Goal: Task Accomplishment & Management: Use online tool/utility

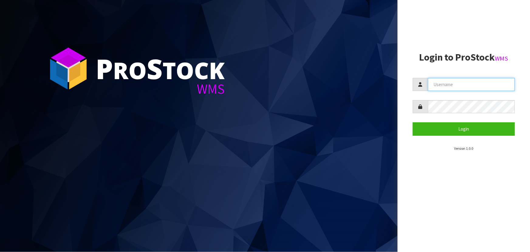
click at [450, 82] on input "text" at bounding box center [471, 84] width 87 height 13
drag, startPoint x: 473, startPoint y: 88, endPoint x: 473, endPoint y: 91, distance: 3.1
click at [473, 88] on input "fe" at bounding box center [471, 84] width 87 height 13
type input "[EMAIL_ADDRESS][DOMAIN_NAME]"
click at [413, 122] on button "Login" at bounding box center [464, 128] width 102 height 13
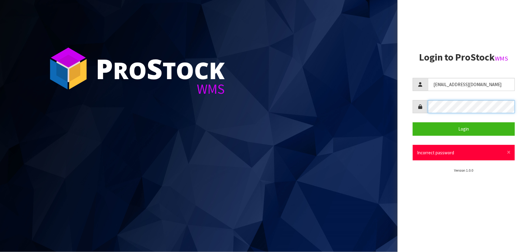
click at [341, 128] on div "P ro S tock WMS Login to ProStock WMS [EMAIL_ADDRESS][DOMAIN_NAME] Login × Clos…" at bounding box center [265, 126] width 530 height 252
click at [413, 122] on button "Login" at bounding box center [464, 128] width 102 height 13
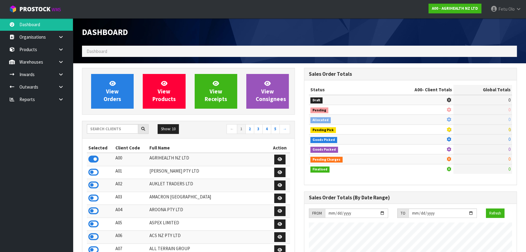
scroll to position [459, 222]
click at [109, 131] on input "text" at bounding box center [112, 128] width 51 height 9
click at [115, 126] on input "text" at bounding box center [112, 128] width 51 height 9
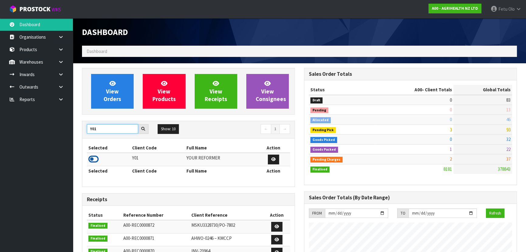
type input "Y01"
click at [95, 157] on icon at bounding box center [93, 158] width 10 height 9
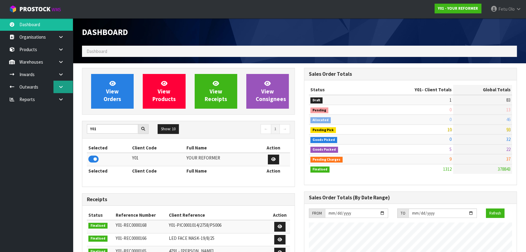
click at [65, 91] on link at bounding box center [62, 87] width 19 height 12
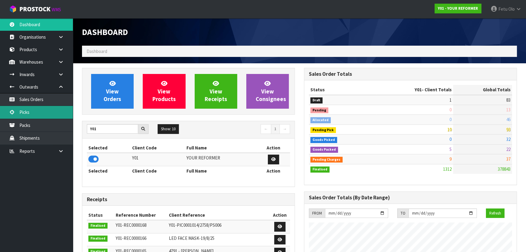
click at [22, 112] on link "Picks" at bounding box center [36, 112] width 73 height 12
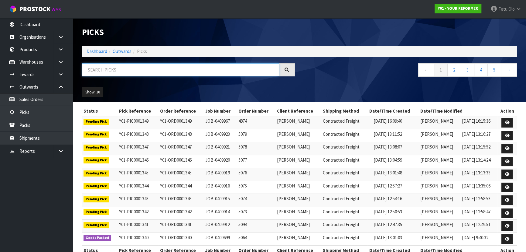
click at [136, 71] on input "text" at bounding box center [180, 69] width 197 height 13
type input "0001335"
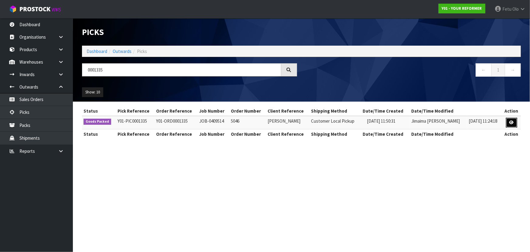
click at [512, 122] on icon at bounding box center [512, 122] width 5 height 4
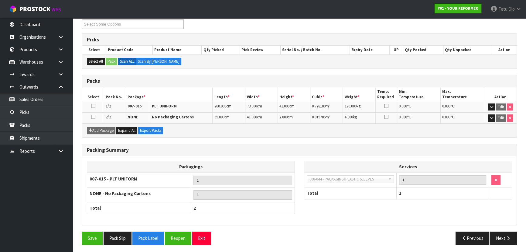
scroll to position [86, 0]
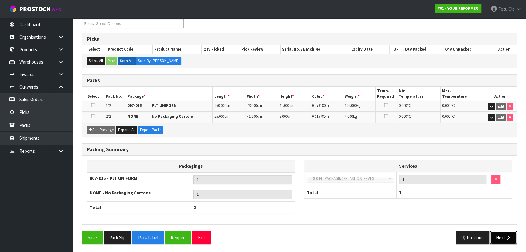
click at [496, 239] on button "Next" at bounding box center [503, 237] width 27 height 13
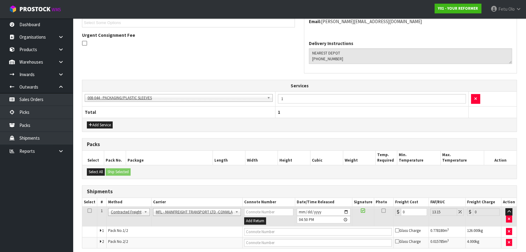
scroll to position [166, 0]
